Goal: Entertainment & Leisure: Consume media (video, audio)

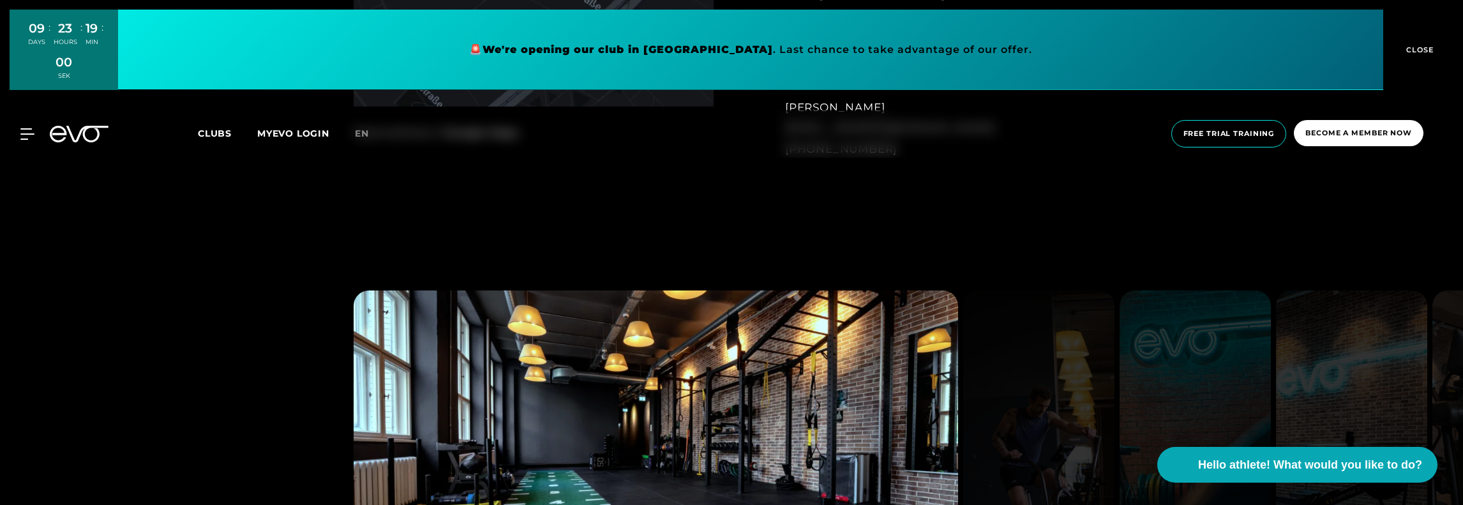
scroll to position [1277, 0]
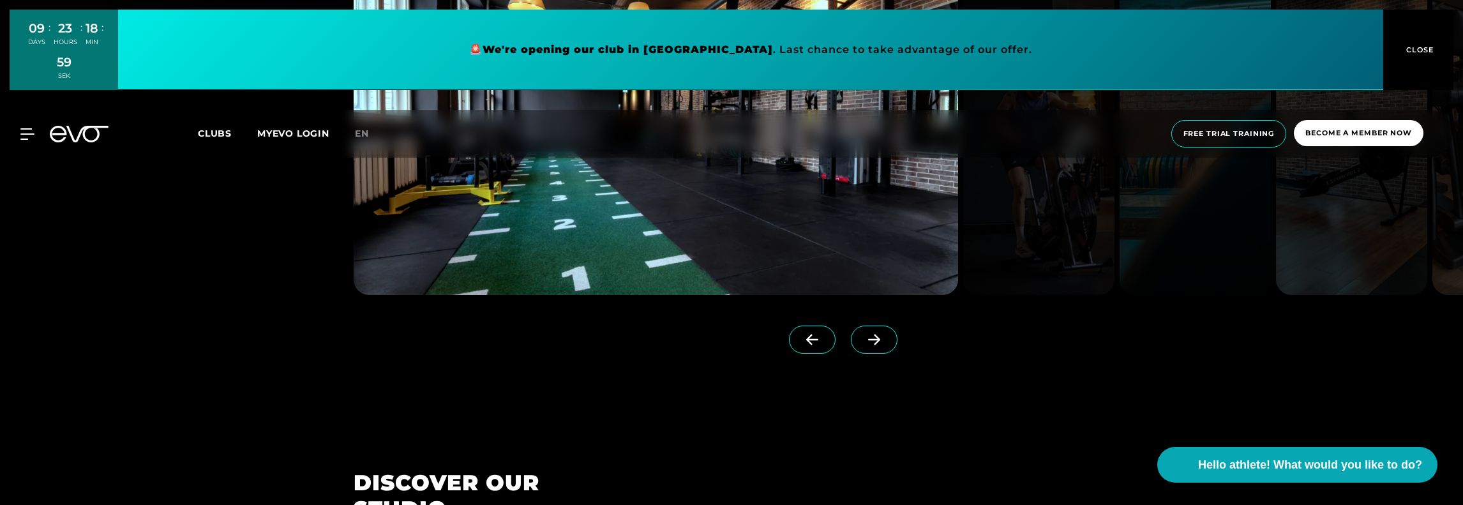
click at [864, 340] on icon at bounding box center [874, 339] width 22 height 11
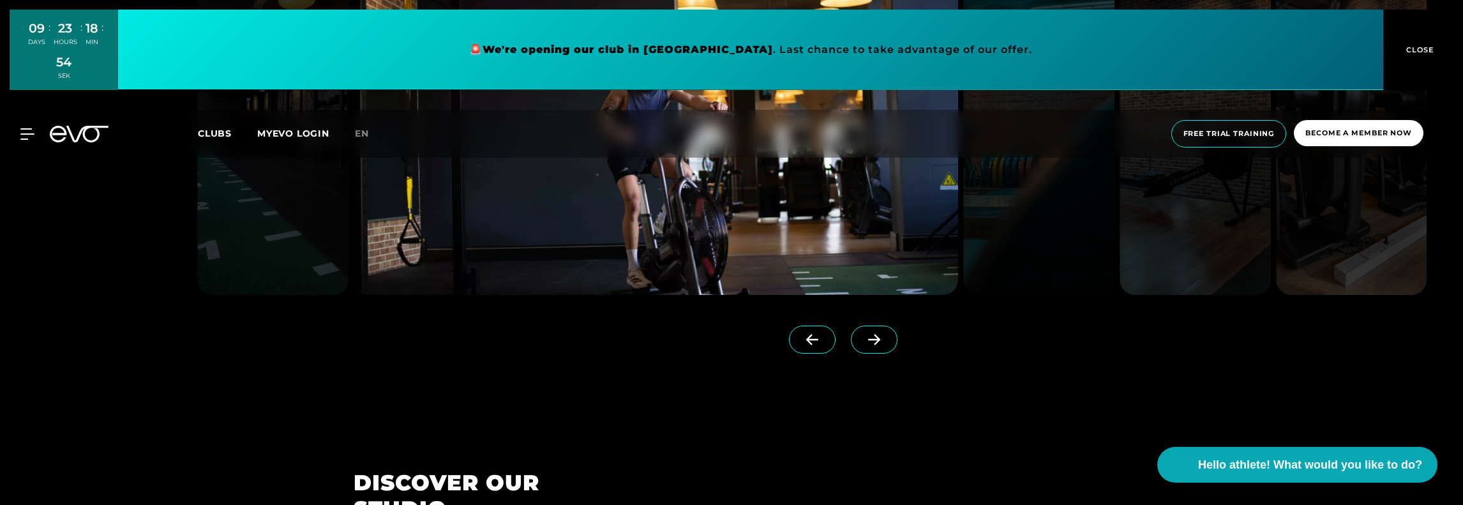
click at [863, 338] on icon at bounding box center [874, 339] width 22 height 11
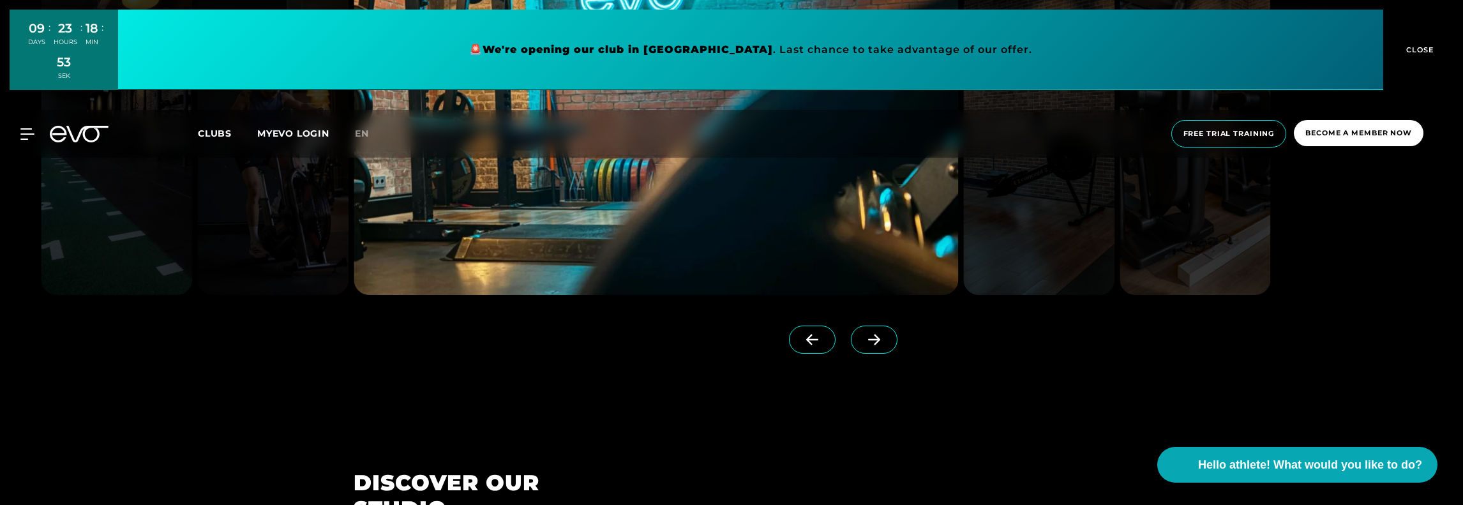
click at [863, 338] on icon at bounding box center [874, 339] width 22 height 11
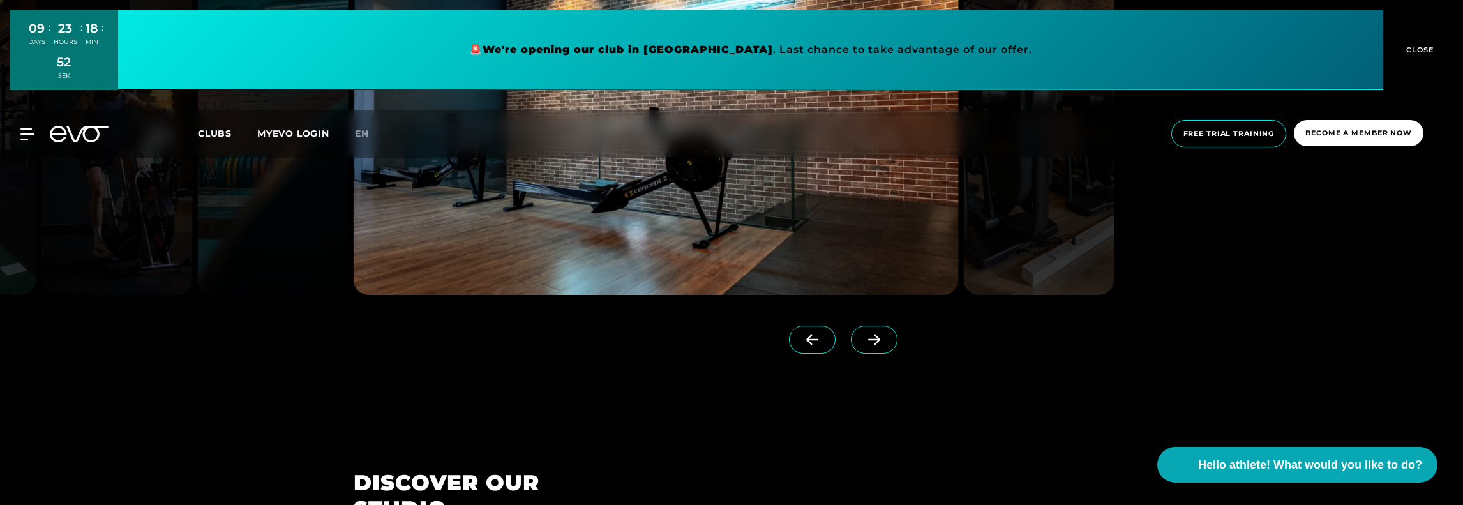
click at [863, 338] on icon at bounding box center [874, 339] width 22 height 11
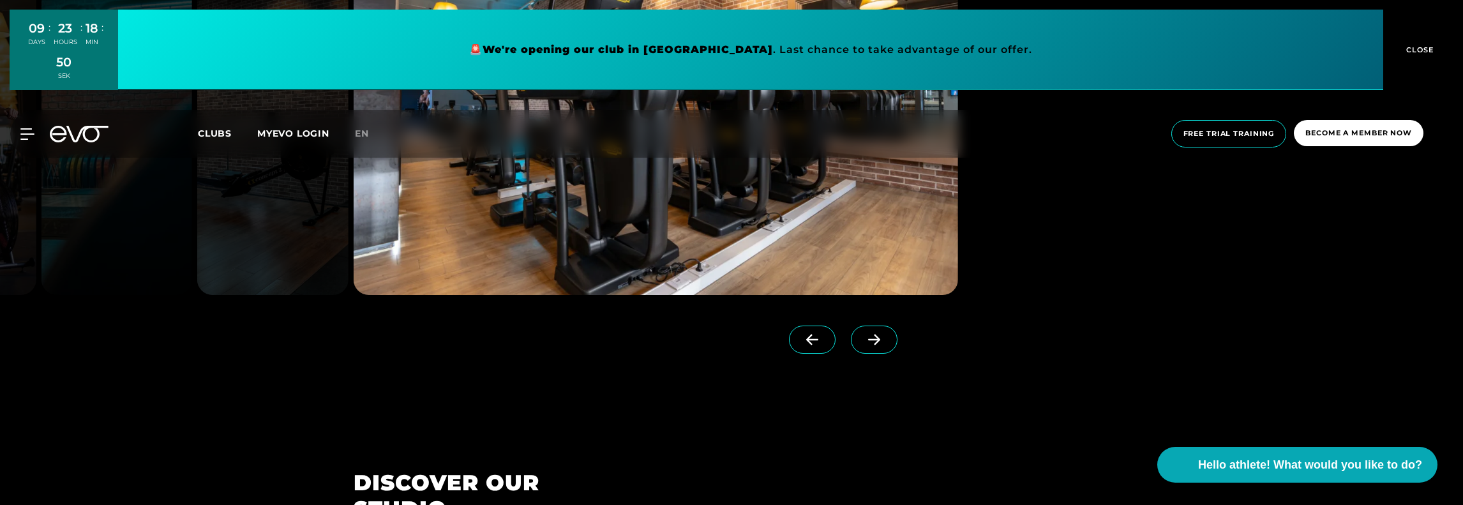
click at [863, 338] on icon at bounding box center [874, 339] width 22 height 11
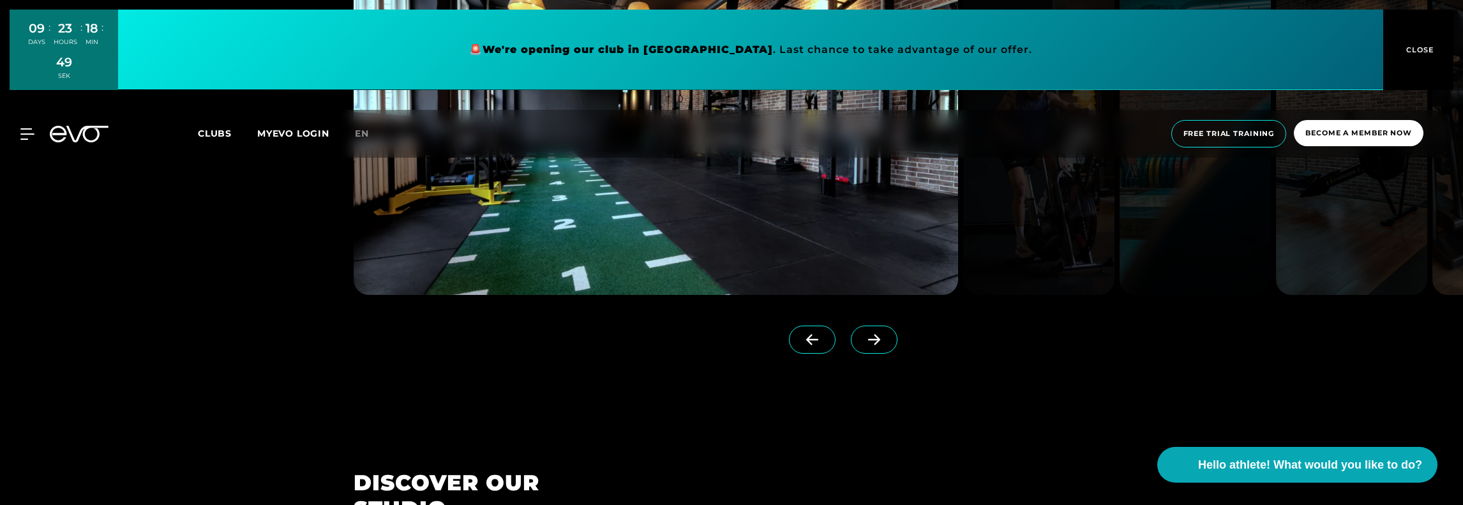
click at [863, 338] on icon at bounding box center [874, 339] width 22 height 11
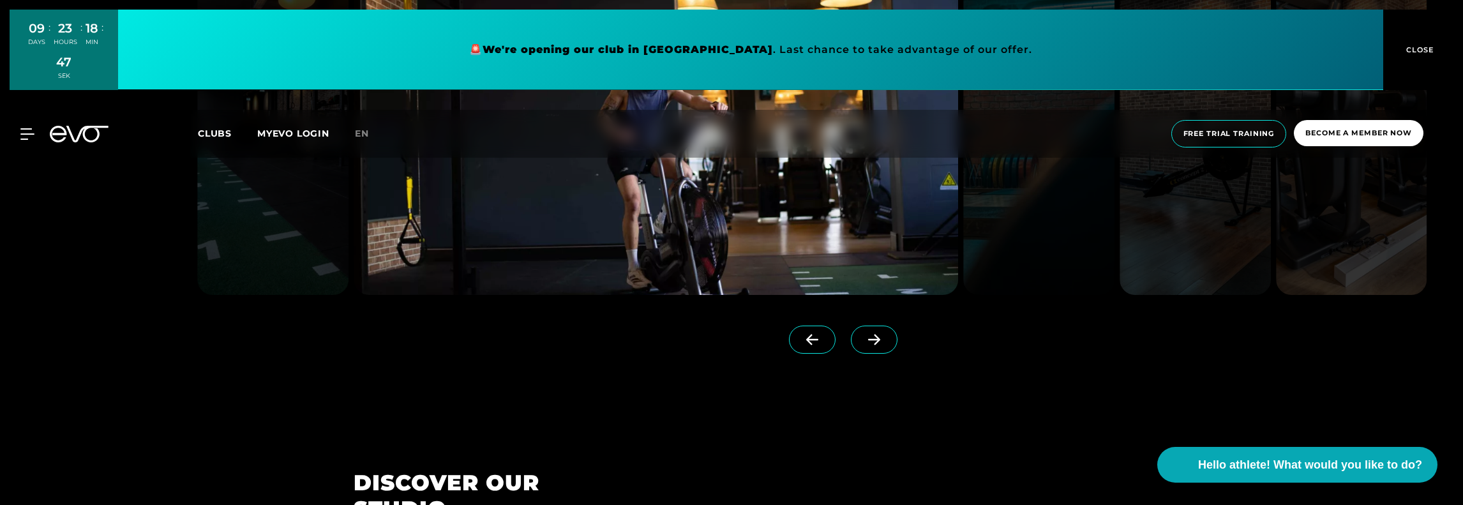
click at [863, 338] on icon at bounding box center [874, 339] width 22 height 11
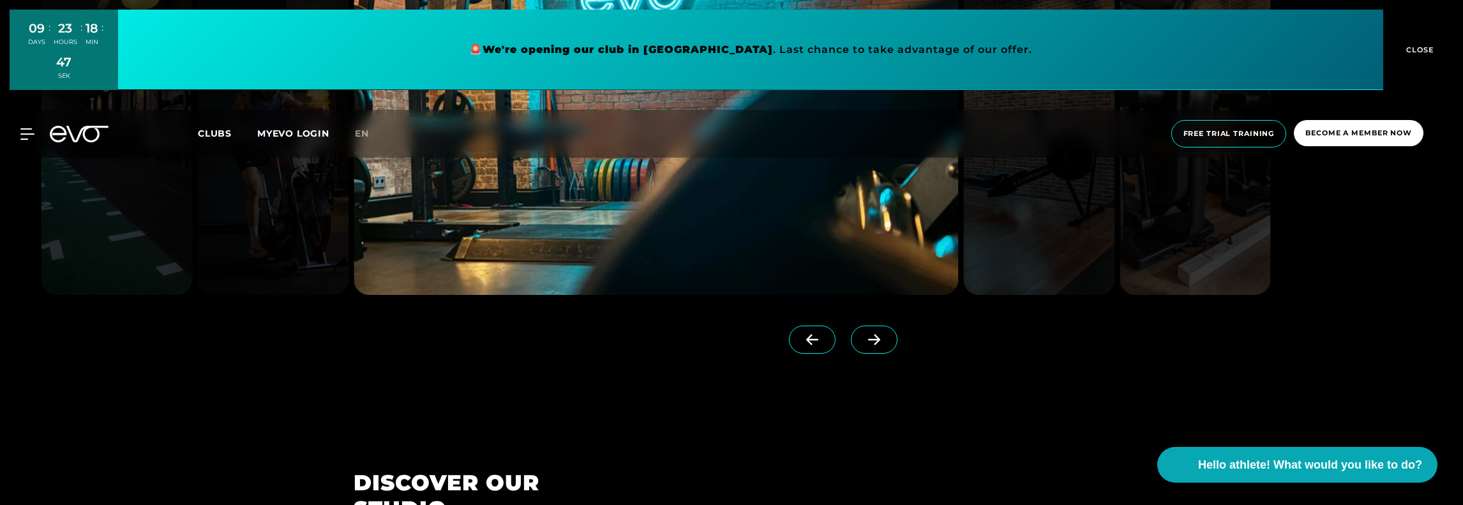
click at [863, 338] on icon at bounding box center [874, 339] width 22 height 11
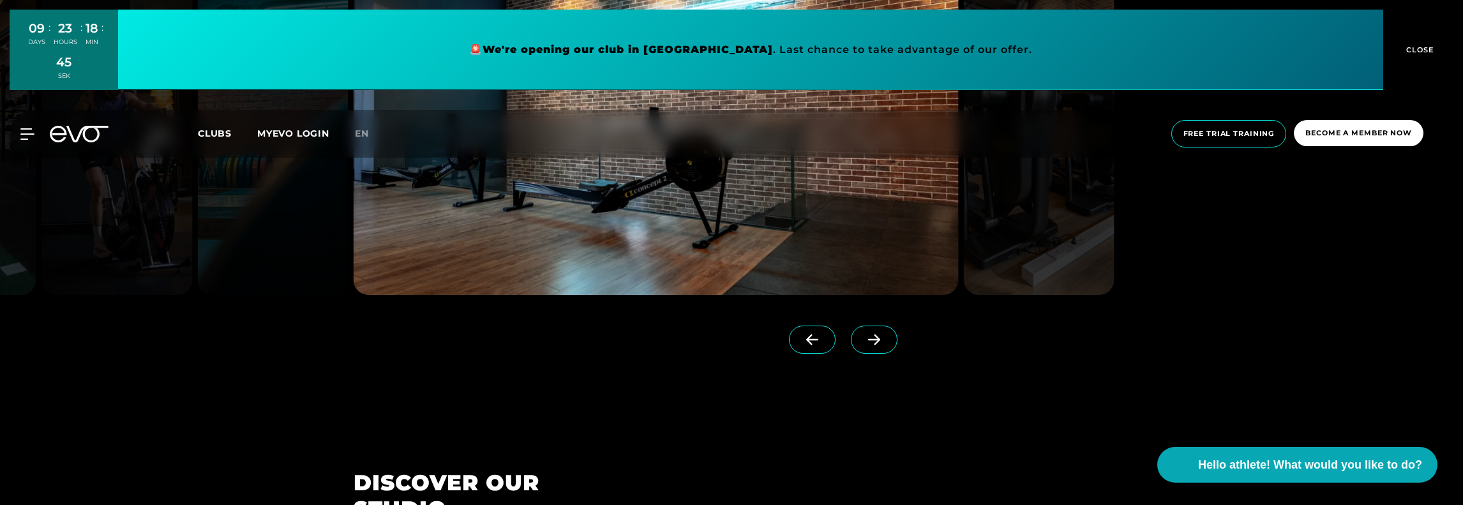
scroll to position [1596, 0]
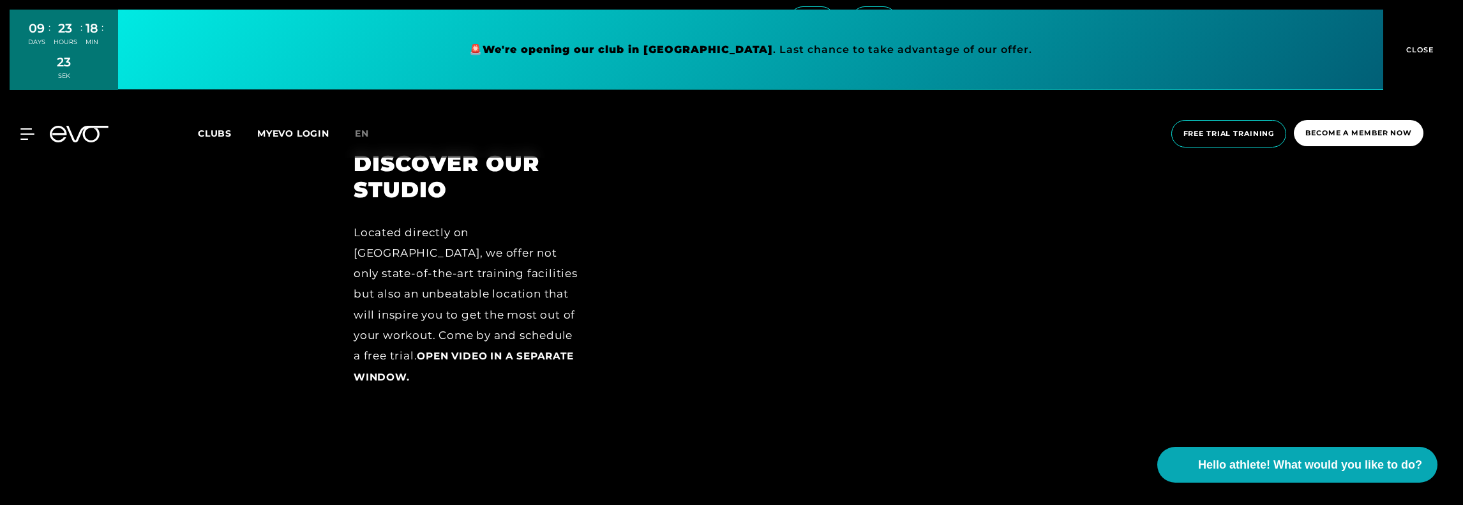
click at [486, 352] on font "Open video in a separate window." at bounding box center [464, 366] width 220 height 33
